Goal: Information Seeking & Learning: Learn about a topic

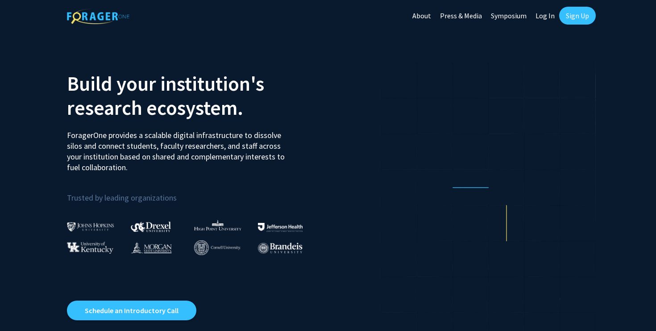
click at [577, 14] on link "Sign Up" at bounding box center [577, 16] width 37 height 18
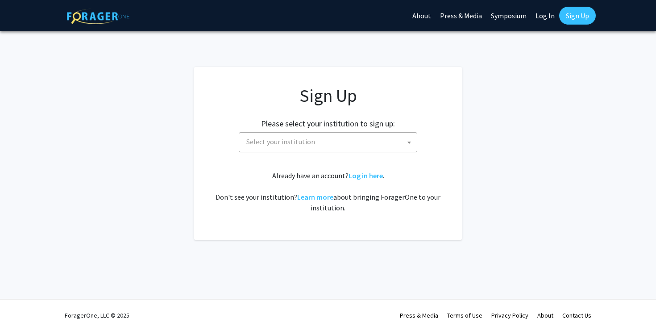
click at [346, 137] on span "Select your institution" at bounding box center [330, 141] width 174 height 18
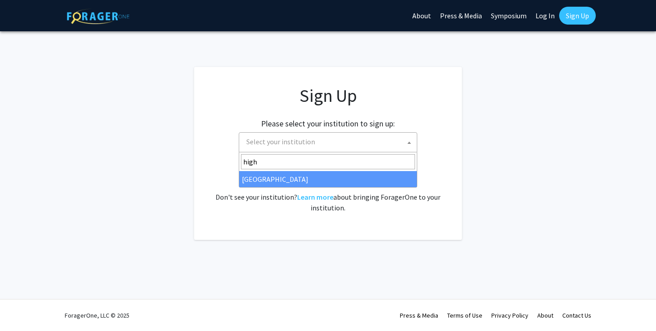
type input "high"
select select "2"
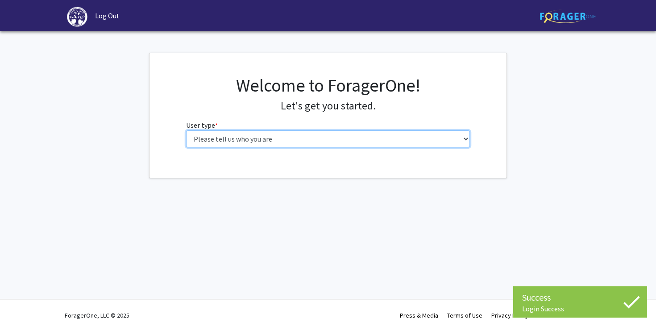
click at [392, 139] on select "Please tell us who you are Undergraduate Student Master's Student Doctoral Cand…" at bounding box center [328, 138] width 284 height 17
select select "5: faculty"
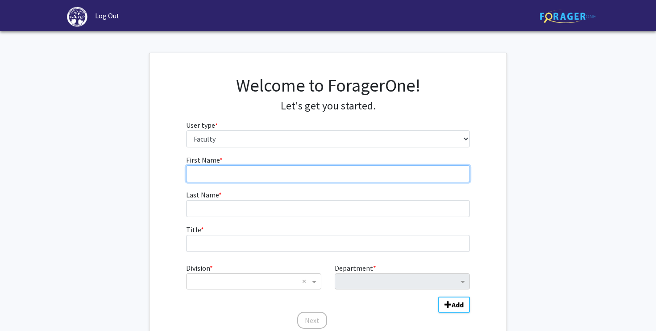
click at [305, 173] on input "First Name * required" at bounding box center [328, 173] width 284 height 17
type input "Josef"
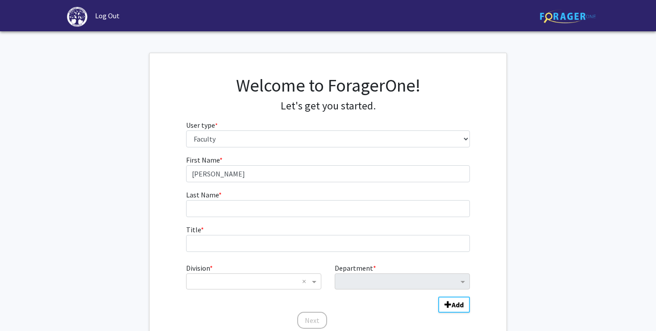
type input "Stiegler"
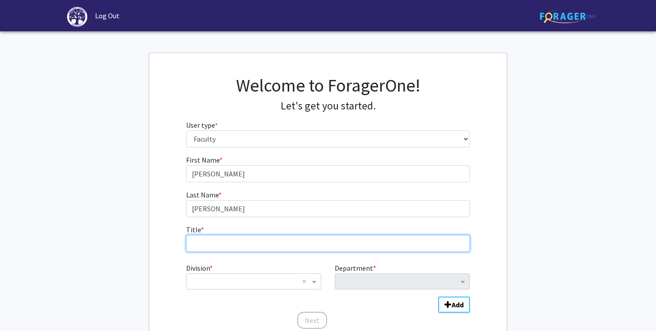
click at [261, 239] on input "Title * required" at bounding box center [328, 243] width 284 height 17
type input "Assistant Professor"
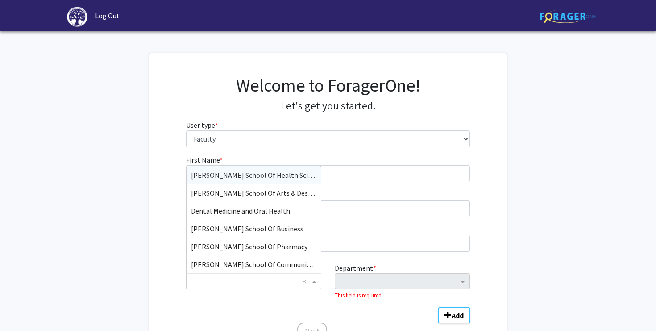
click at [249, 282] on input "Division" at bounding box center [244, 281] width 107 height 11
click at [263, 245] on span "Wanek School Of Natural Sciences" at bounding box center [259, 246] width 136 height 9
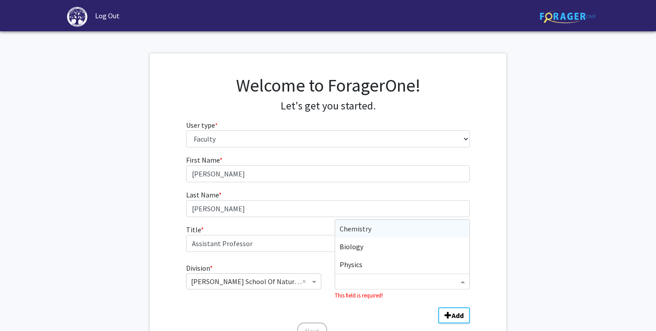
click at [360, 286] on input "Department" at bounding box center [398, 281] width 119 height 11
click at [355, 248] on span "Biology" at bounding box center [351, 246] width 24 height 9
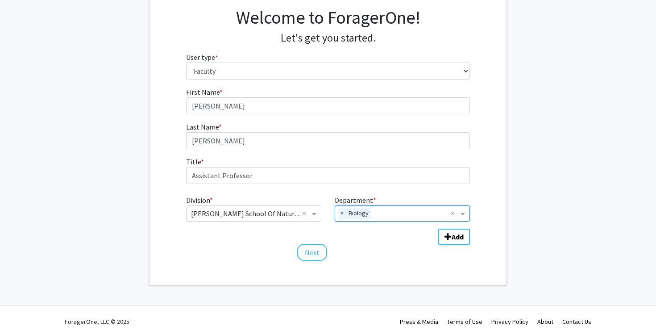
scroll to position [74, 0]
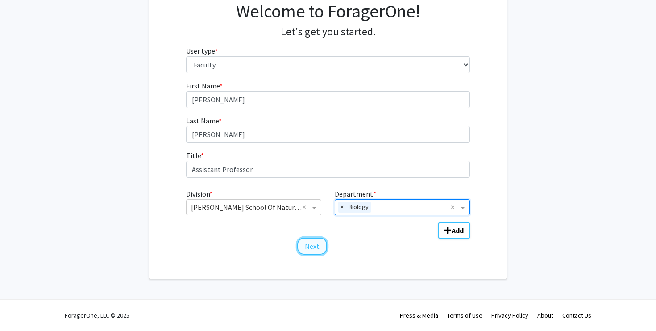
click at [312, 250] on button "Next" at bounding box center [312, 245] width 30 height 17
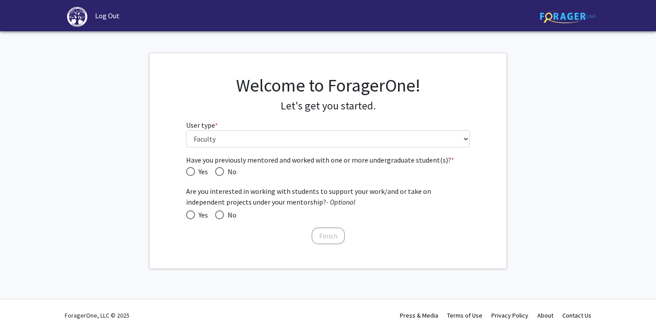
scroll to position [0, 0]
click at [191, 172] on span "Have you previously mentored and worked with one or more undergraduate student(…" at bounding box center [190, 171] width 9 height 9
click at [191, 172] on input "Yes" at bounding box center [190, 171] width 9 height 9
radio input "true"
click at [192, 215] on span at bounding box center [190, 214] width 9 height 9
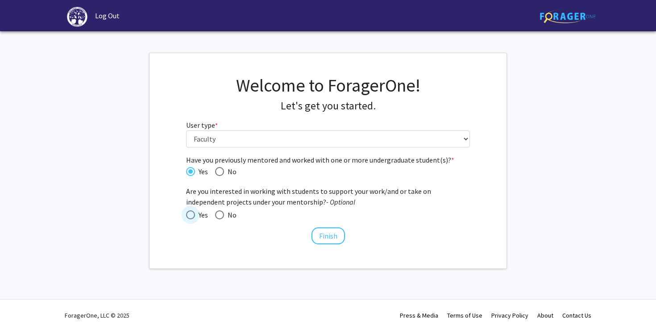
click at [192, 215] on input "Yes" at bounding box center [190, 214] width 9 height 9
radio input "true"
click at [325, 234] on button "Finish" at bounding box center [327, 235] width 33 height 17
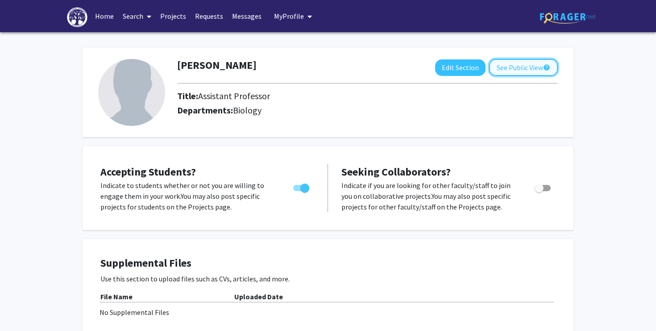
click at [513, 67] on button "See Public View help" at bounding box center [523, 67] width 69 height 17
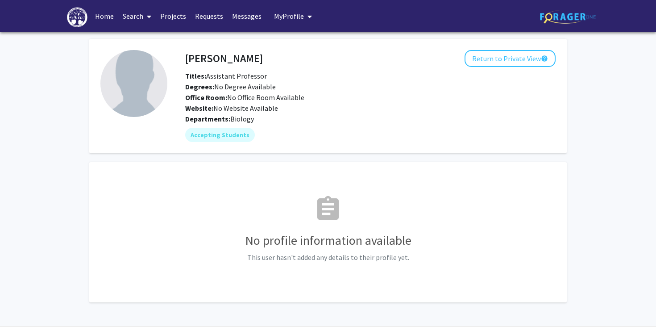
click at [133, 16] on link "Search" at bounding box center [136, 15] width 37 height 31
click at [145, 60] on span "Students" at bounding box center [145, 59] width 54 height 18
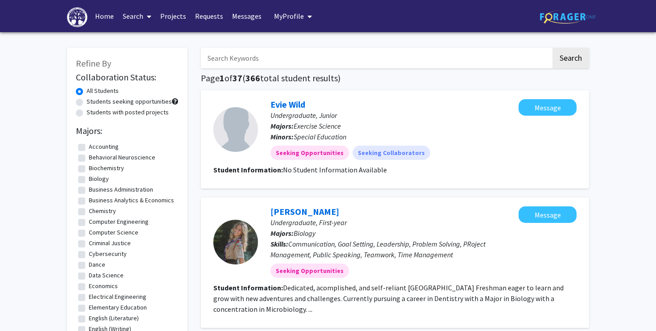
click at [89, 177] on label "Biology" at bounding box center [99, 178] width 20 height 9
click at [89, 177] on input "Biology" at bounding box center [92, 177] width 6 height 6
checkbox input "true"
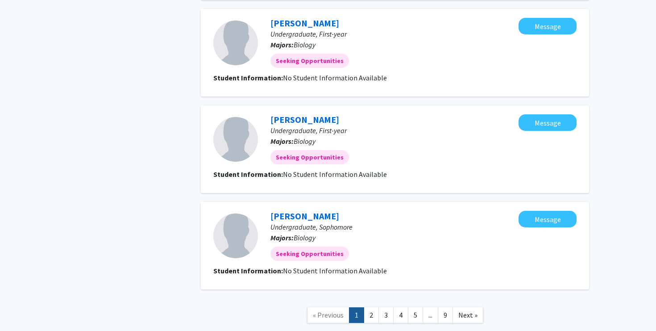
scroll to position [1102, 0]
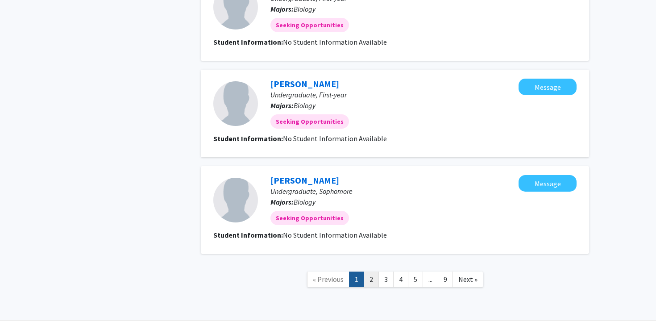
click at [372, 271] on link "2" at bounding box center [371, 279] width 15 height 16
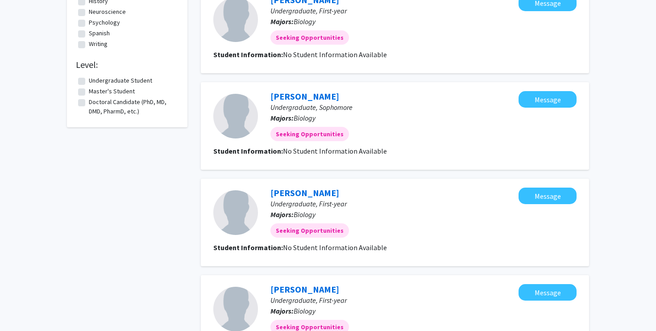
scroll to position [293, 0]
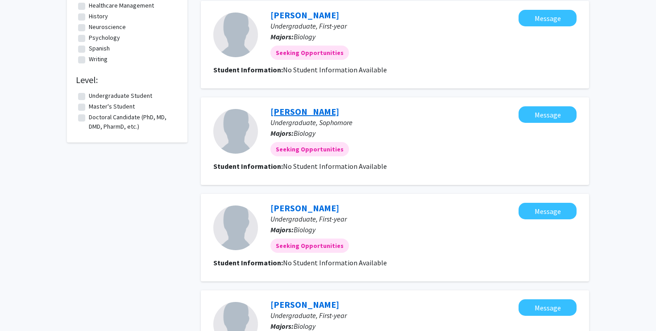
click at [297, 113] on link "Lily Bruner" at bounding box center [304, 111] width 69 height 11
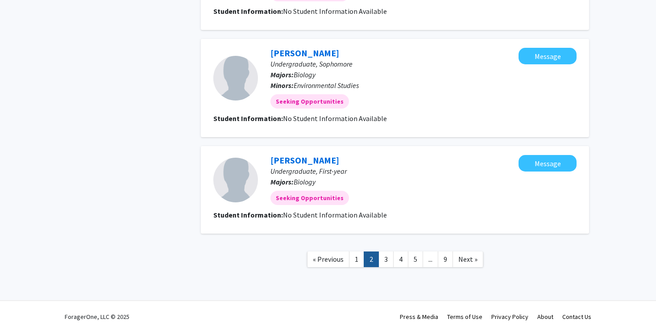
scroll to position [834, 0]
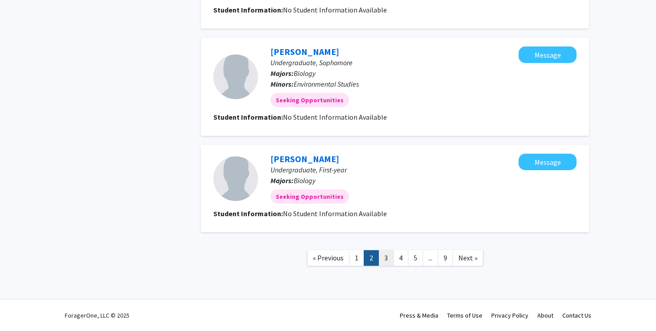
click at [385, 259] on link "3" at bounding box center [385, 258] width 15 height 16
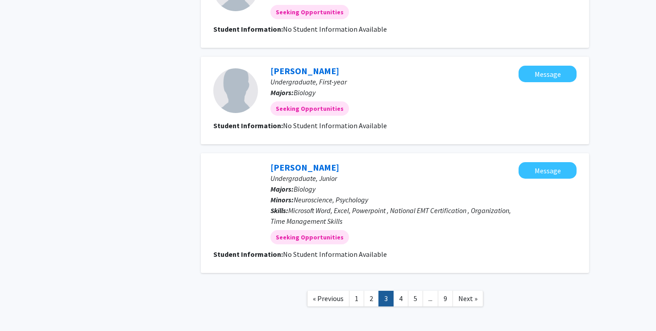
scroll to position [877, 0]
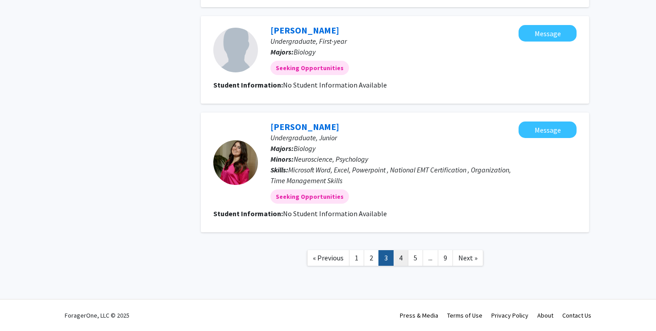
click at [400, 257] on link "4" at bounding box center [400, 258] width 15 height 16
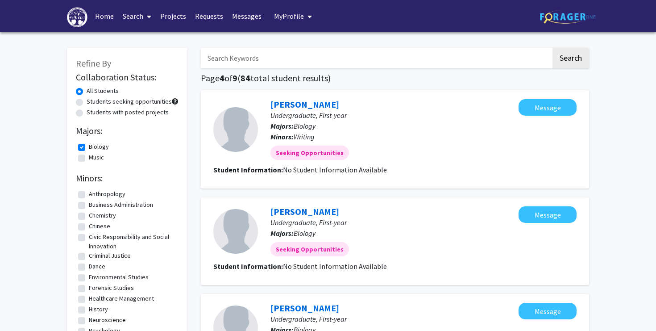
click at [235, 57] on input "Search Keywords" at bounding box center [376, 58] width 350 height 21
type input "abbott"
click at [552, 48] on button "Search" at bounding box center [570, 58] width 37 height 21
checkbox input "false"
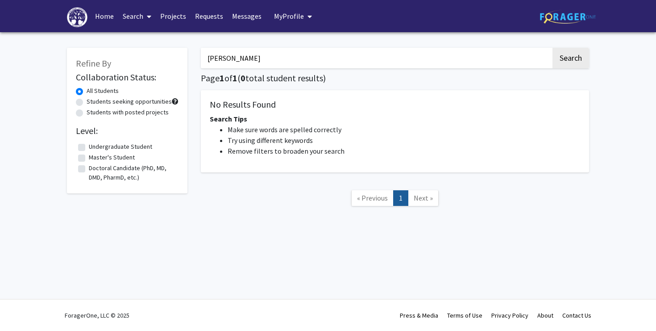
click at [217, 56] on input "abbott" at bounding box center [376, 58] width 350 height 21
click at [552, 48] on button "Search" at bounding box center [570, 58] width 37 height 21
type input "h"
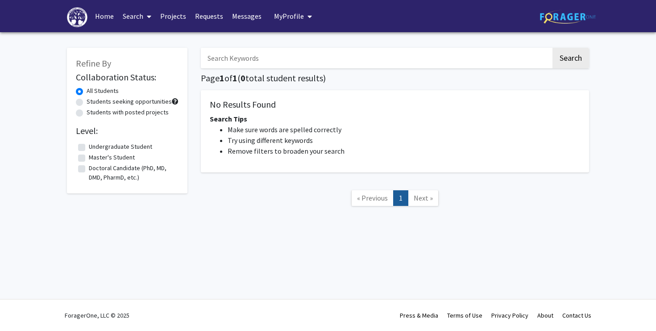
click at [89, 145] on label "Undergraduate Student" at bounding box center [120, 146] width 63 height 9
click at [89, 145] on input "Undergraduate Student" at bounding box center [92, 145] width 6 height 6
click at [575, 61] on button "Search" at bounding box center [570, 58] width 37 height 21
checkbox input "false"
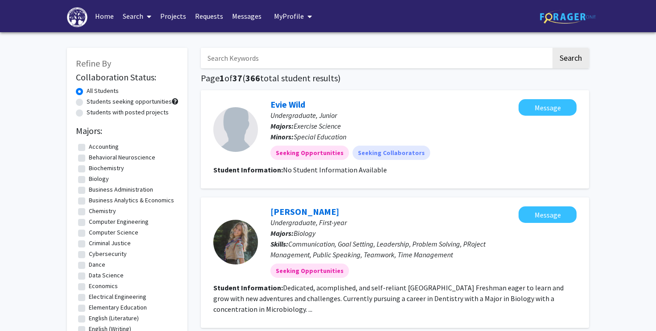
click at [89, 179] on label "Biology" at bounding box center [99, 178] width 20 height 9
click at [89, 179] on input "Biology" at bounding box center [92, 177] width 6 height 6
checkbox input "true"
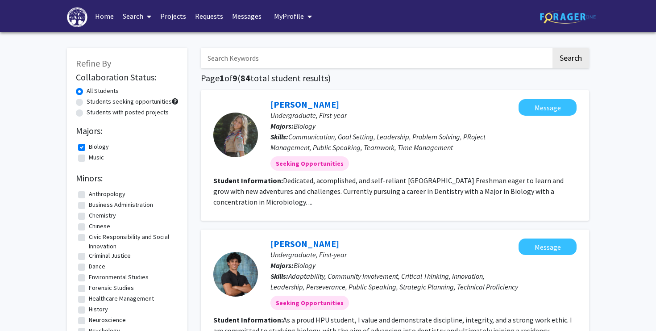
click at [87, 103] on label "Students seeking opportunities" at bounding box center [129, 101] width 85 height 9
click at [87, 103] on input "Students seeking opportunities" at bounding box center [90, 100] width 6 height 6
radio input "true"
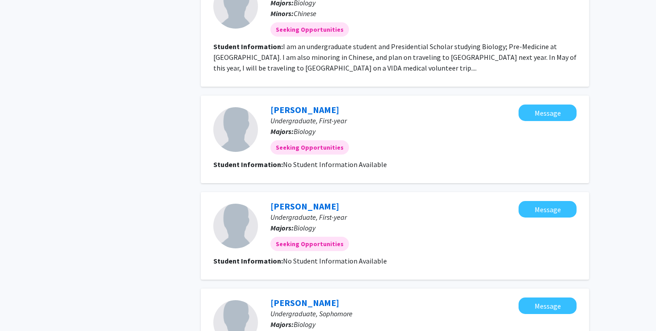
scroll to position [1102, 0]
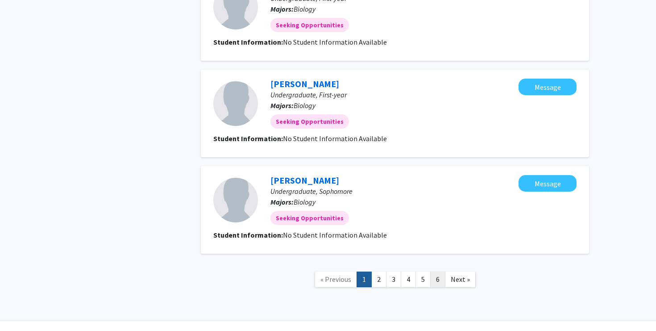
click at [434, 271] on link "6" at bounding box center [437, 279] width 15 height 16
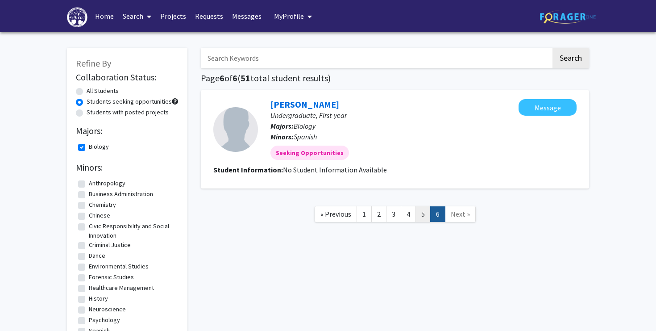
click at [420, 213] on link "5" at bounding box center [422, 214] width 15 height 16
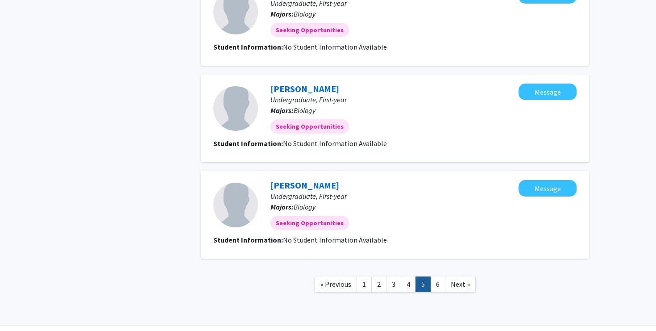
scroll to position [834, 0]
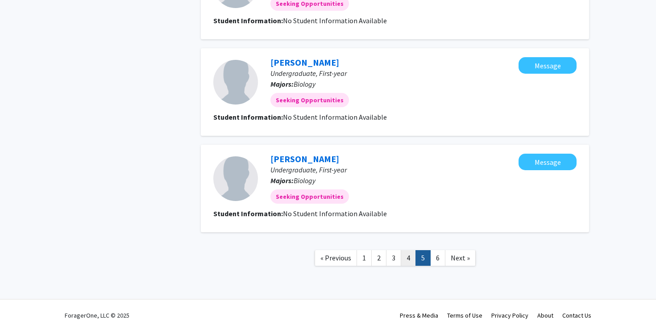
click at [407, 261] on link "4" at bounding box center [408, 258] width 15 height 16
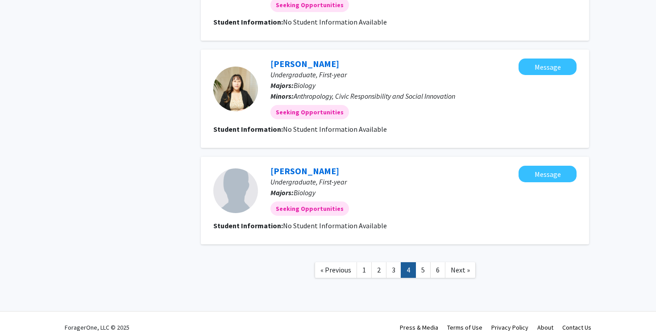
scroll to position [855, 0]
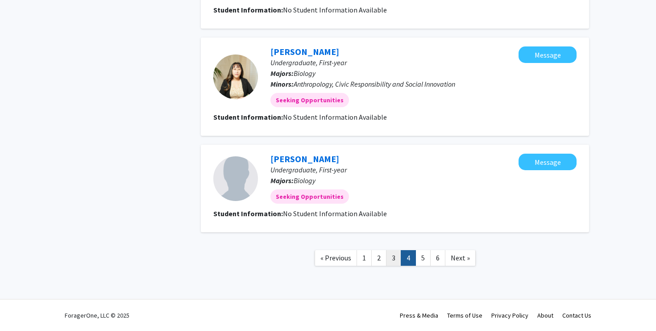
click at [396, 263] on link "3" at bounding box center [393, 258] width 15 height 16
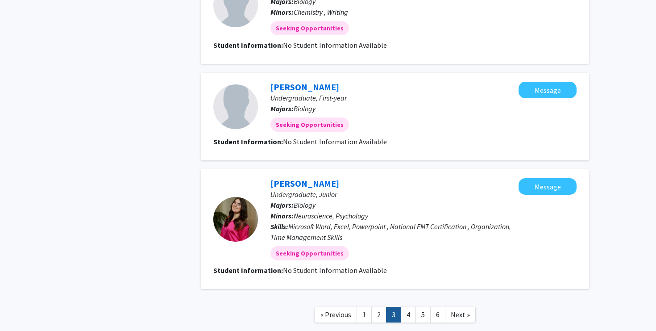
scroll to position [877, 0]
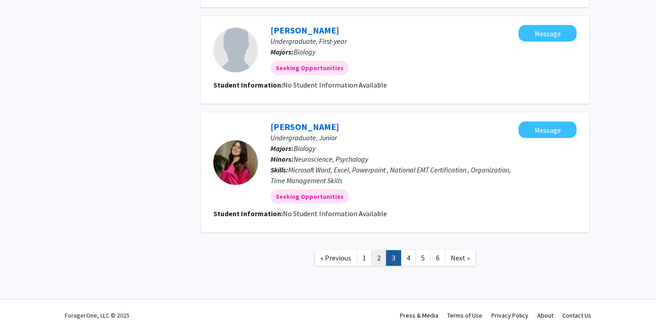
click at [376, 258] on link "2" at bounding box center [378, 258] width 15 height 16
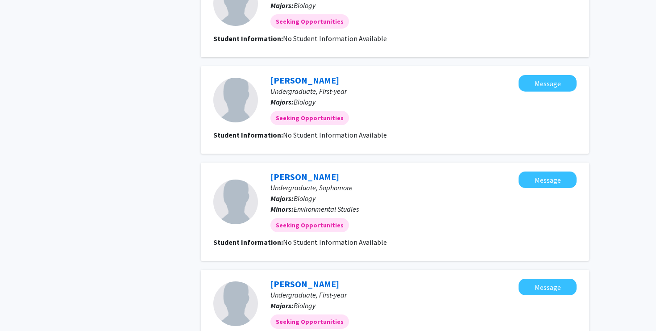
scroll to position [834, 0]
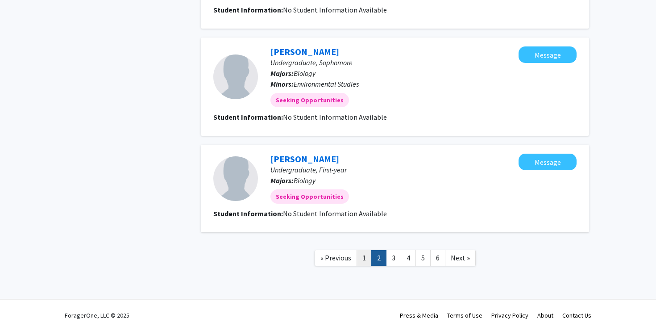
click at [369, 260] on link "1" at bounding box center [363, 258] width 15 height 16
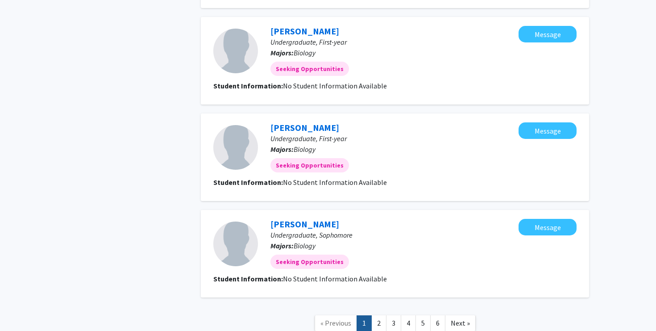
scroll to position [1102, 0]
